Goal: Task Accomplishment & Management: Use online tool/utility

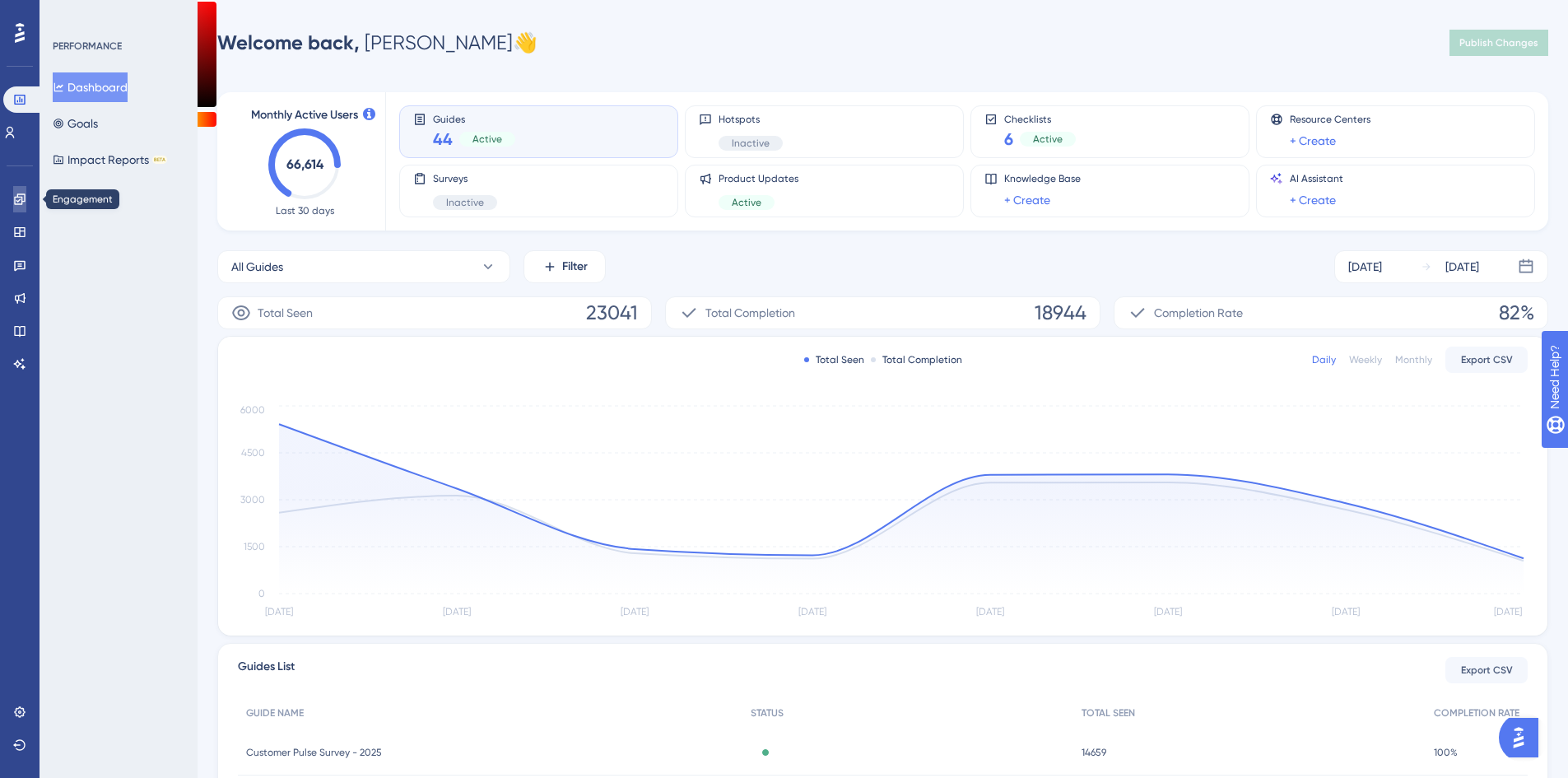
click at [17, 199] on icon at bounding box center [20, 199] width 14 height 14
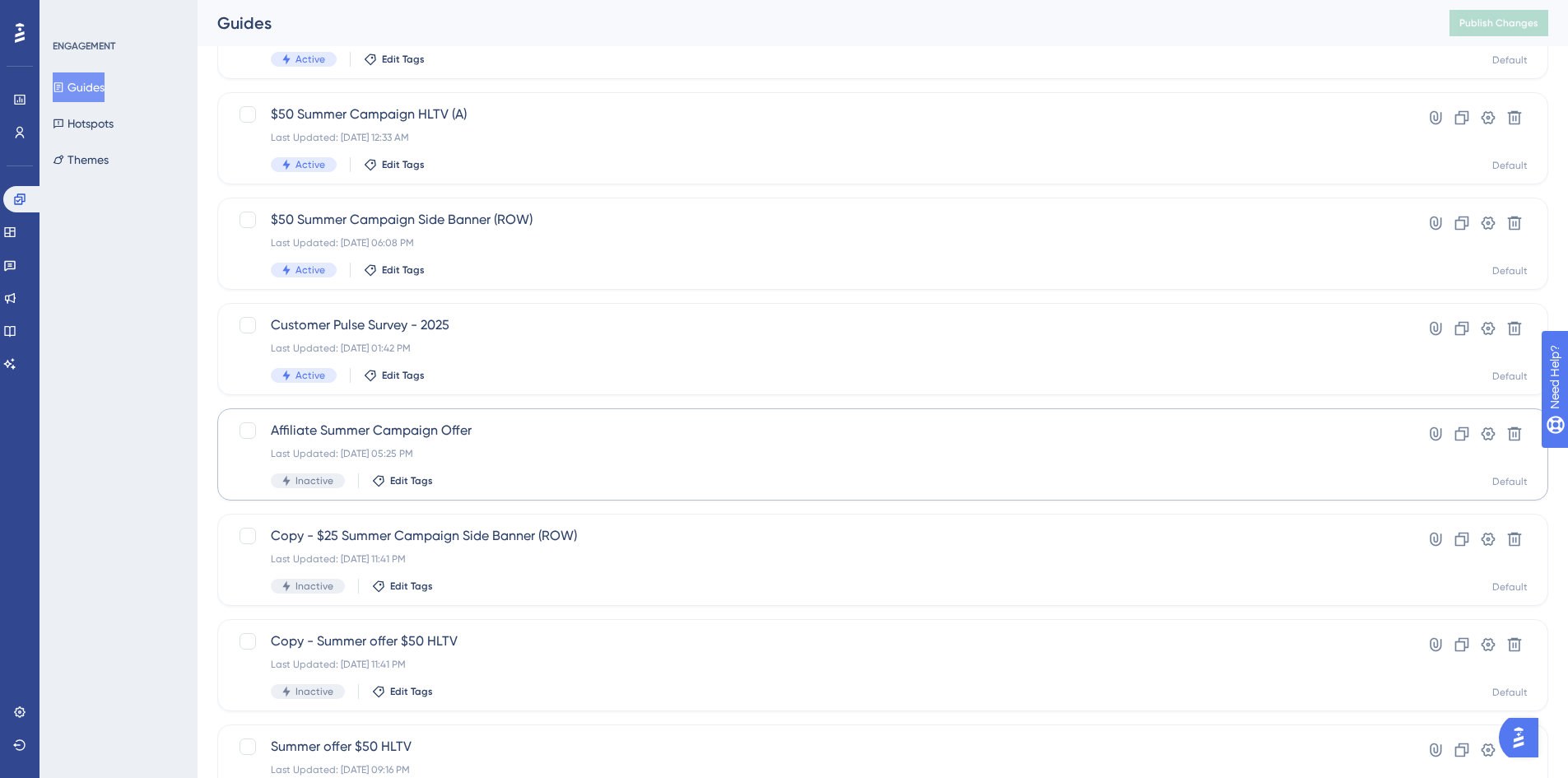
scroll to position [247, 0]
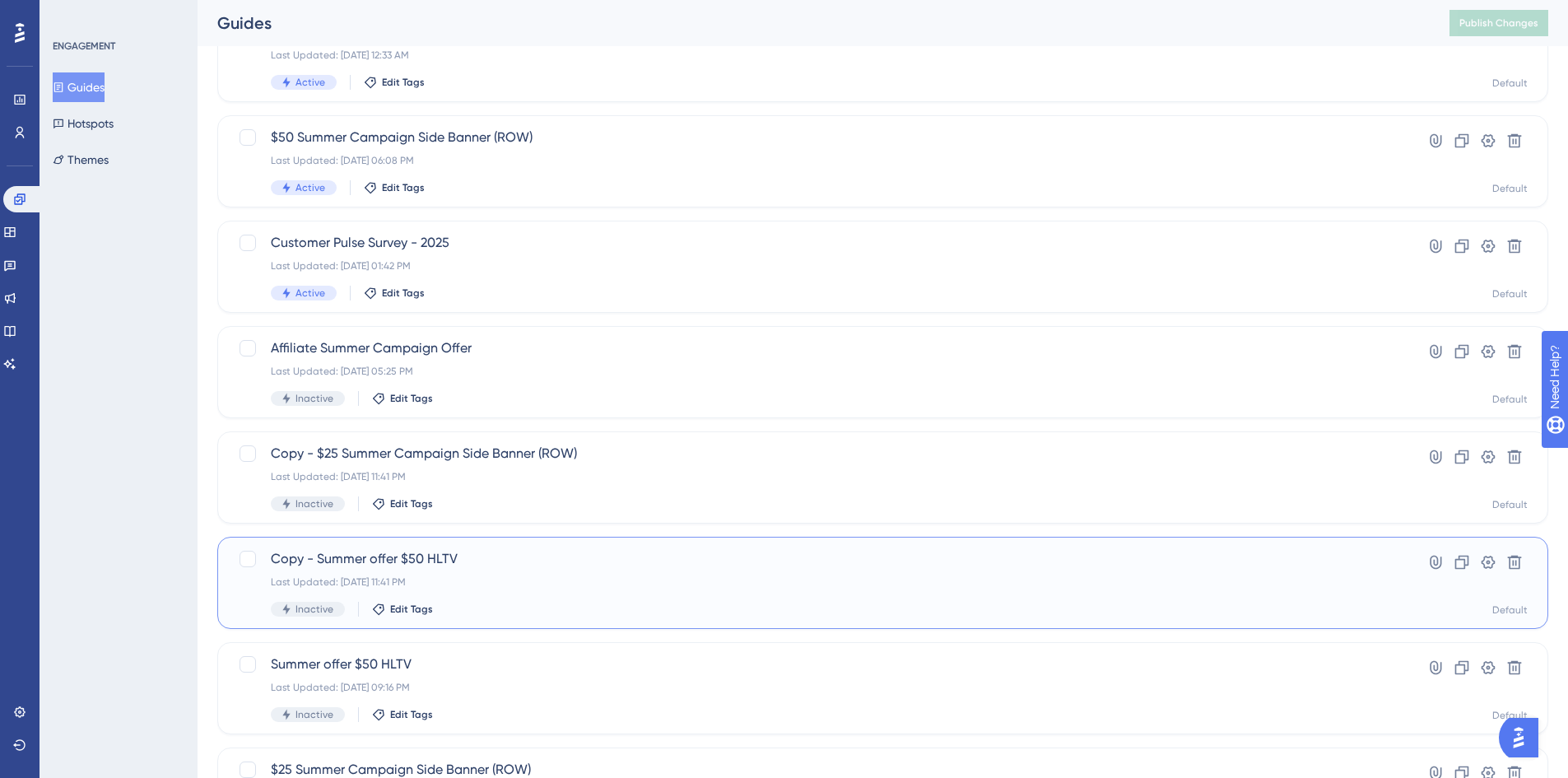
drag, startPoint x: 342, startPoint y: 534, endPoint x: 350, endPoint y: 560, distance: 27.2
click at [350, 558] on span "Copy - Summer offer $50 HLTV" at bounding box center [816, 559] width 1093 height 20
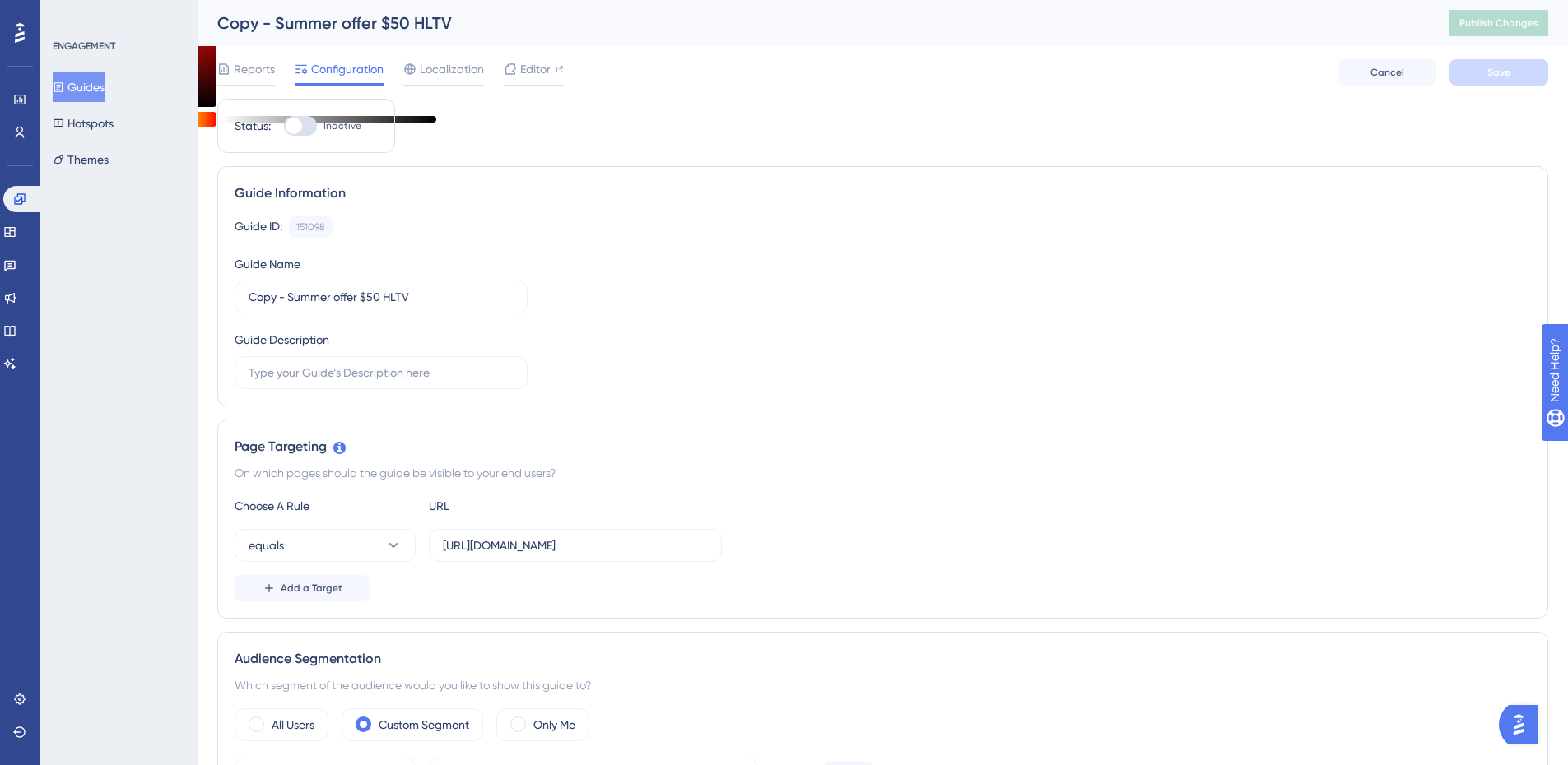
click at [75, 87] on button "Guides" at bounding box center [78, 87] width 51 height 30
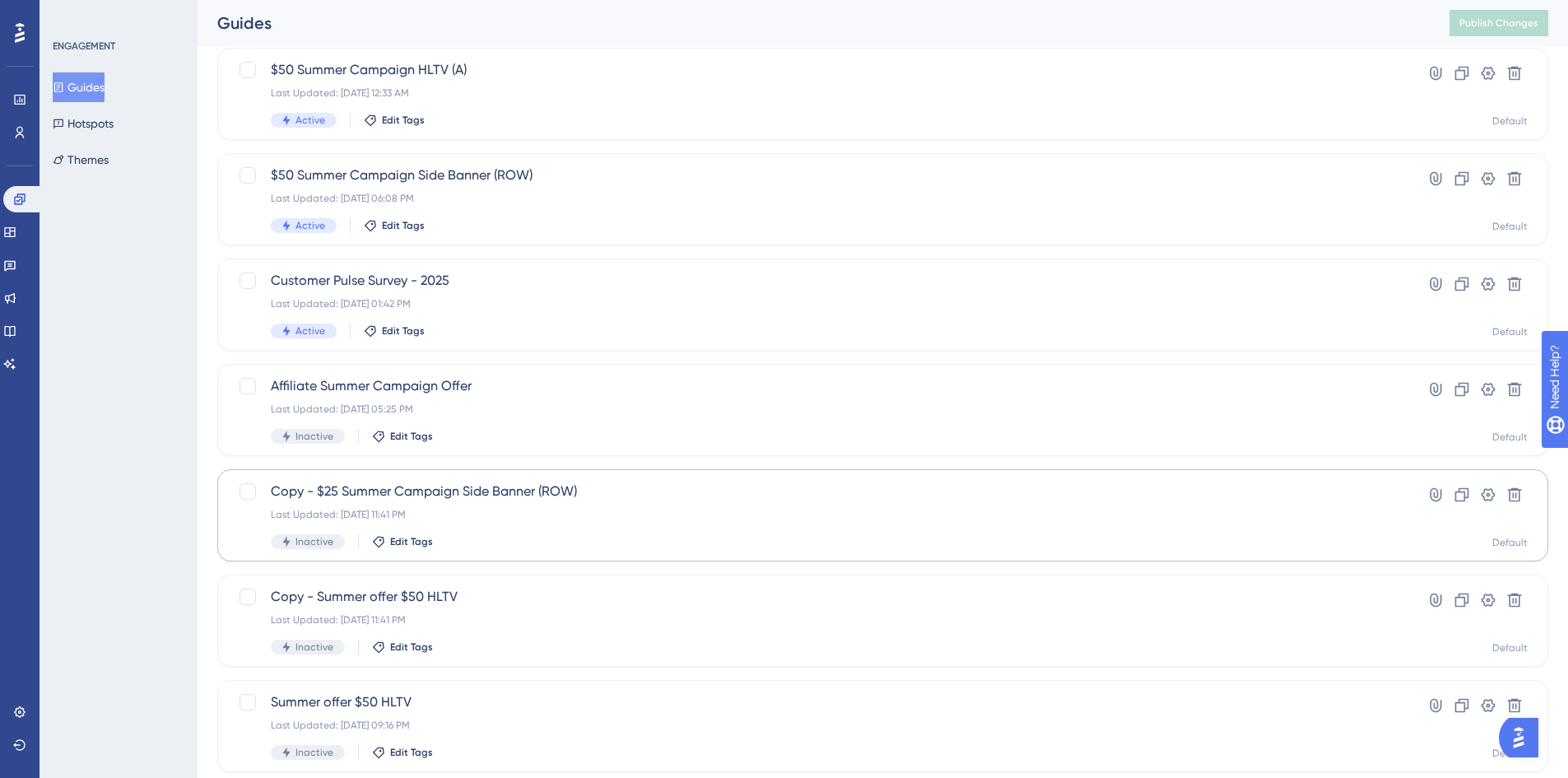
scroll to position [247, 0]
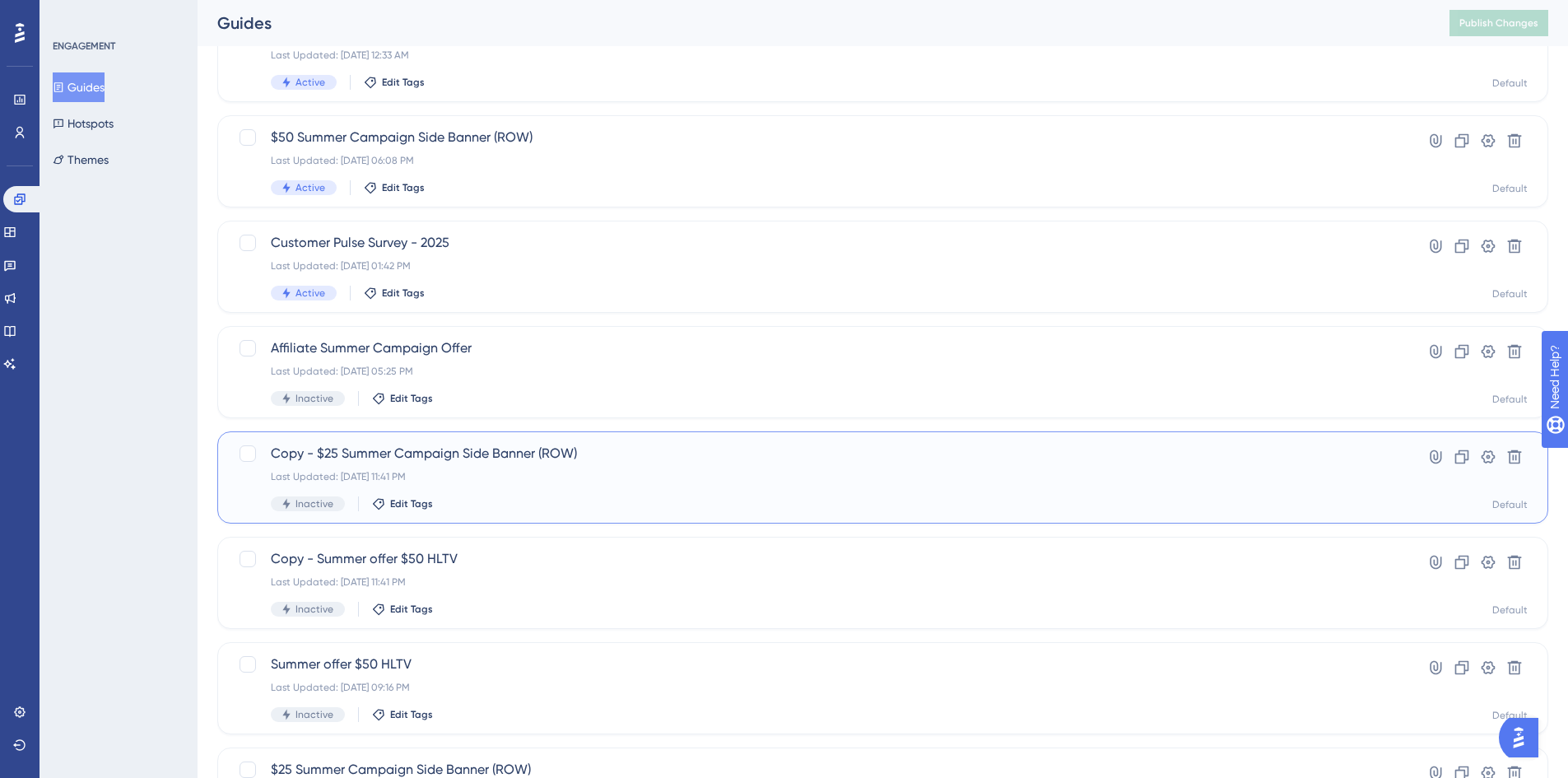
click at [389, 446] on span "Copy - $25 Summer Campaign Side Banner (ROW)" at bounding box center [816, 454] width 1093 height 20
